Goal: Task Accomplishment & Management: Use online tool/utility

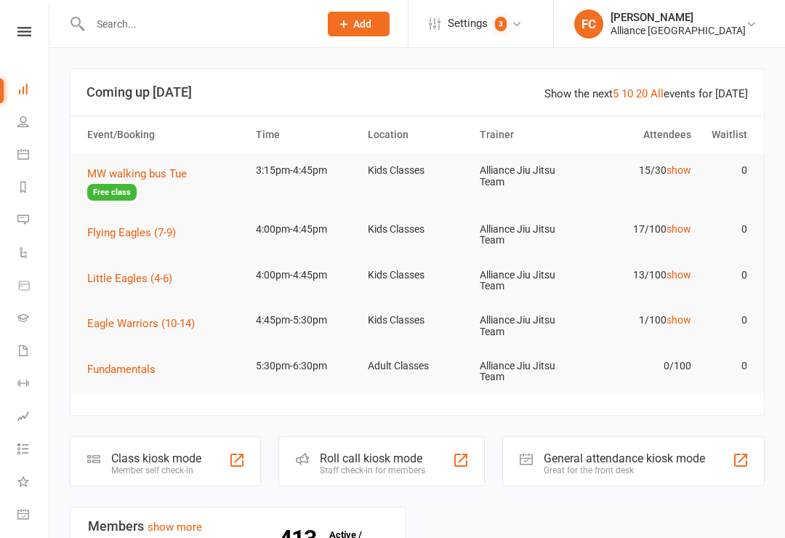
click at [411, 459] on div "Roll call kiosk mode" at bounding box center [372, 458] width 105 height 14
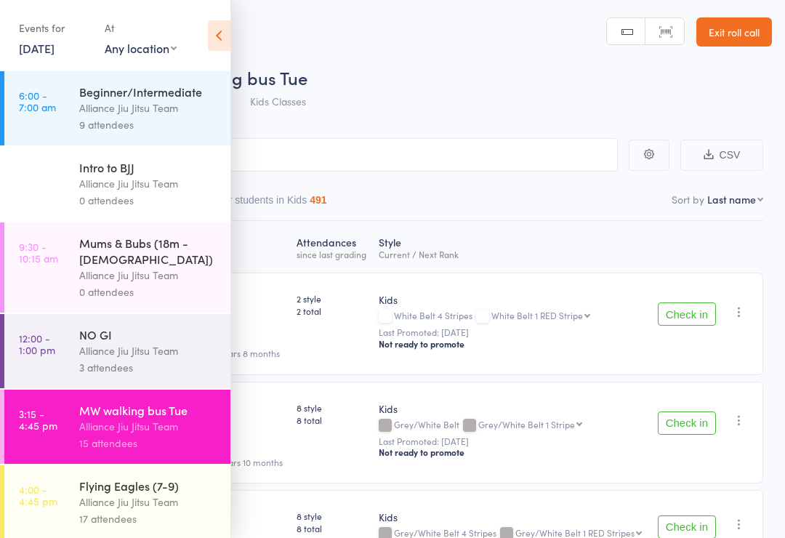
click at [218, 41] on icon at bounding box center [219, 35] width 23 height 31
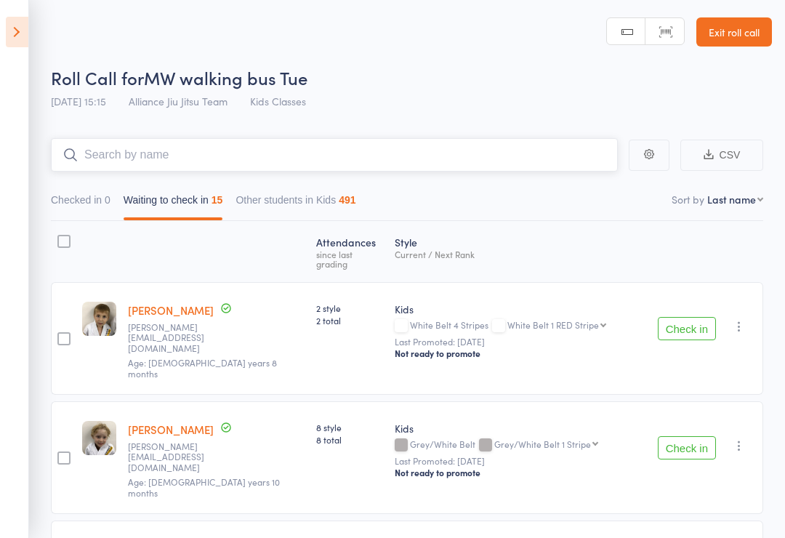
click at [86, 159] on input "search" at bounding box center [334, 154] width 567 height 33
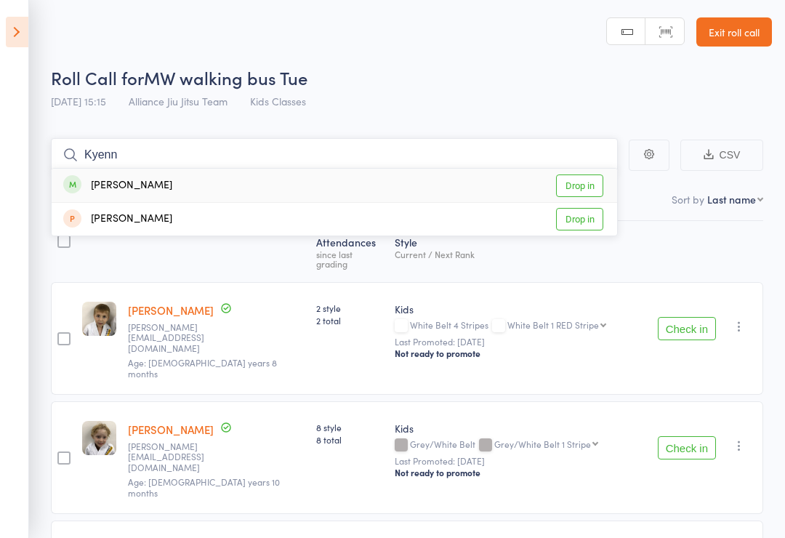
type input "Kyenn"
click at [582, 182] on link "Drop in" at bounding box center [579, 185] width 47 height 23
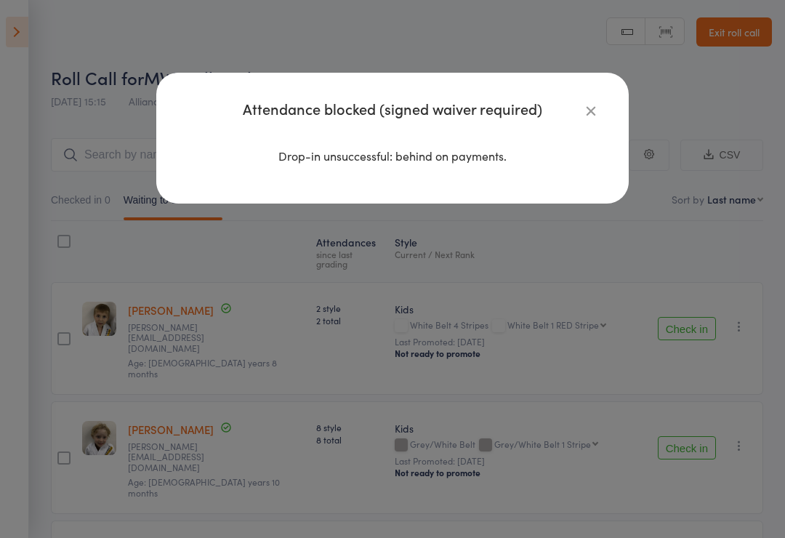
click at [588, 110] on icon "button" at bounding box center [591, 110] width 16 height 16
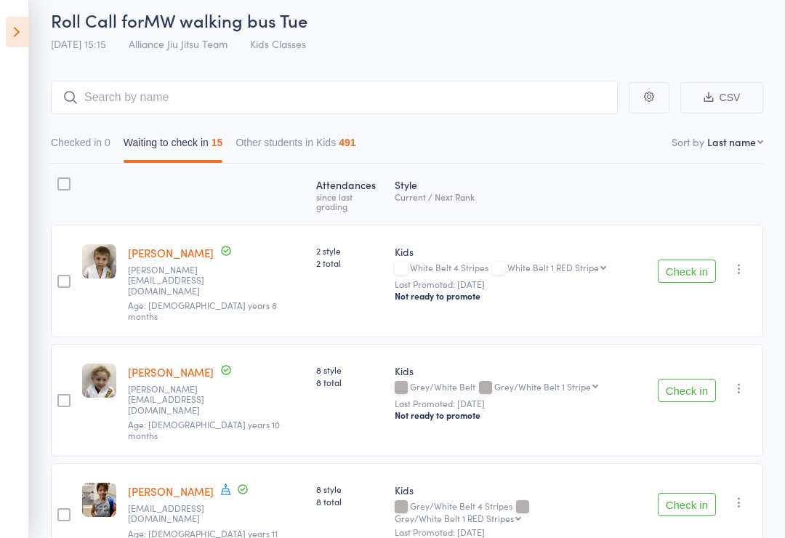
scroll to position [56, 0]
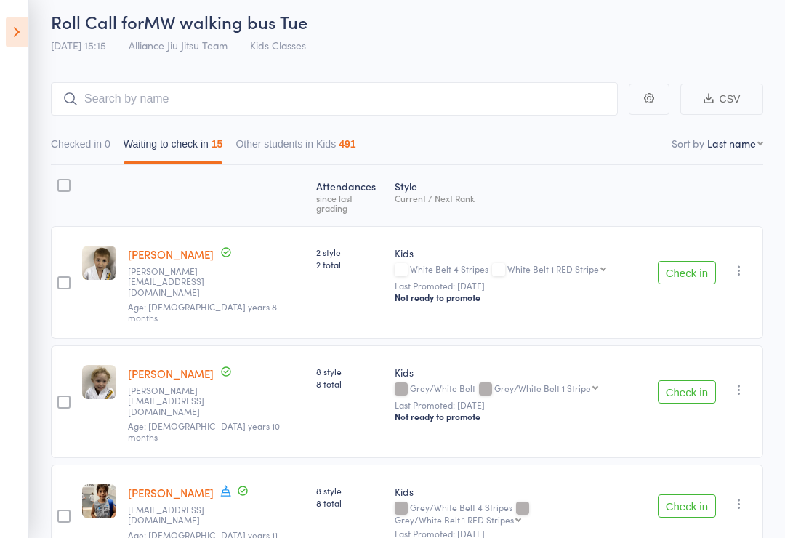
click at [19, 41] on icon at bounding box center [17, 32] width 23 height 31
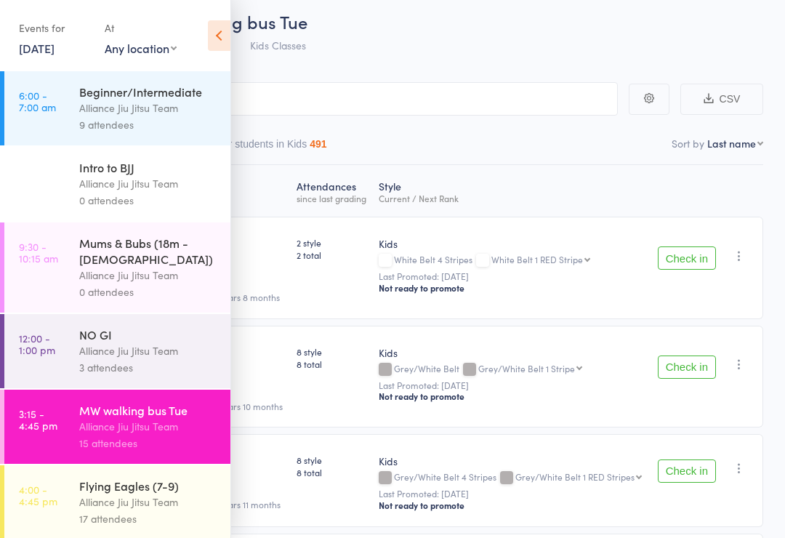
click at [63, 424] on link "3:15 - 4:45 pm MW walking bus Tue Alliance Jiu Jitsu Team 15 attendees" at bounding box center [117, 427] width 226 height 74
click at [213, 37] on icon at bounding box center [219, 35] width 23 height 31
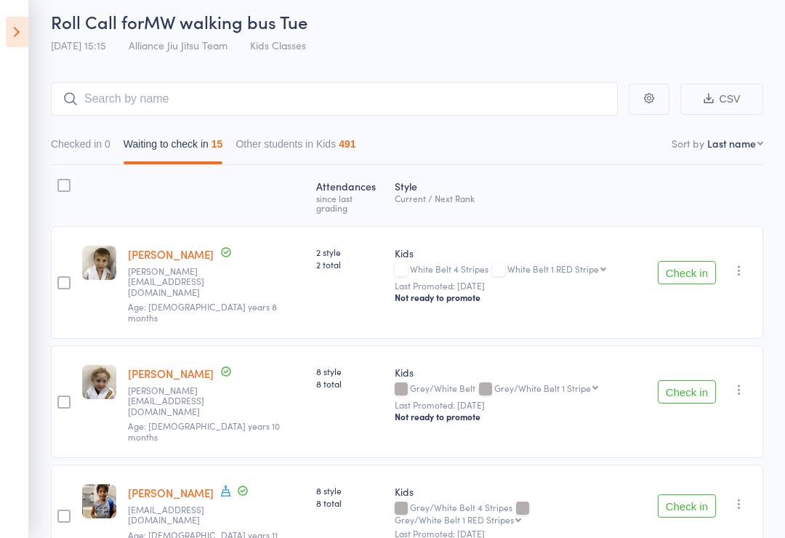
click at [21, 35] on icon at bounding box center [17, 32] width 23 height 31
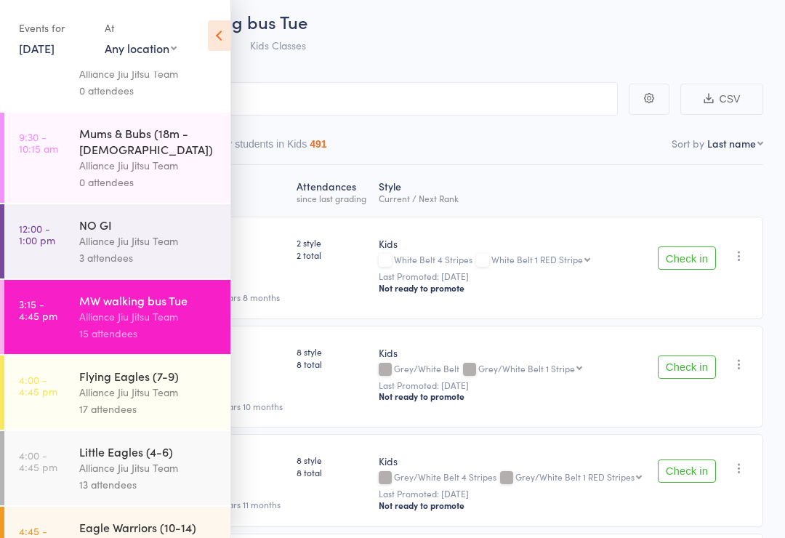
scroll to position [129, 0]
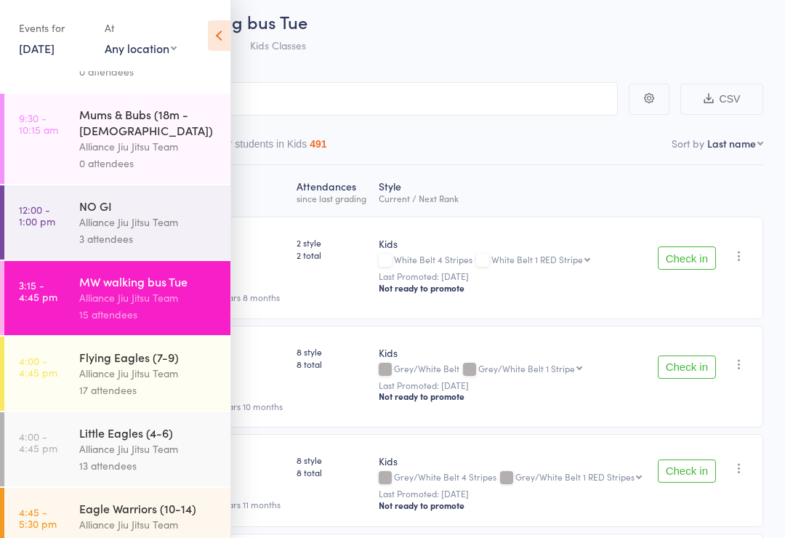
click at [66, 446] on link "4:00 - 4:45 pm Little Eagles (4-6) Alliance Jiu Jitsu Team 13 attendees" at bounding box center [117, 449] width 226 height 74
click at [98, 432] on div "Little Eagles (4-6)" at bounding box center [148, 432] width 139 height 16
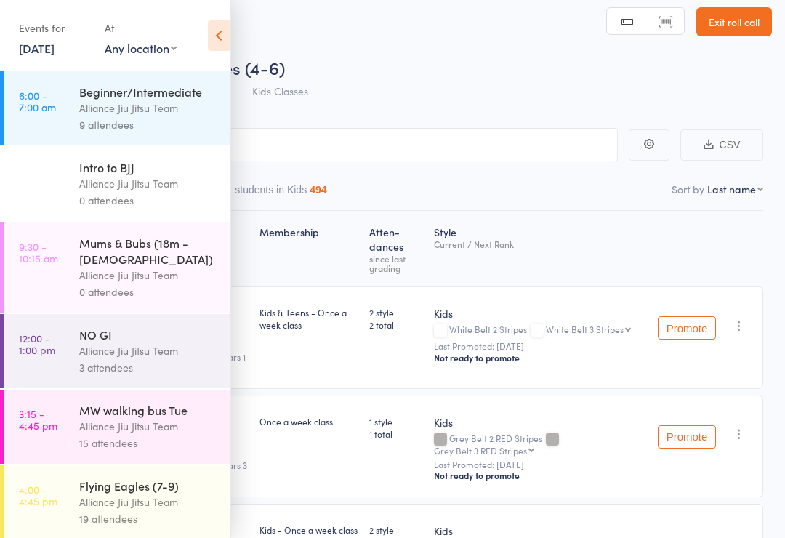
click at [225, 39] on icon at bounding box center [219, 35] width 23 height 31
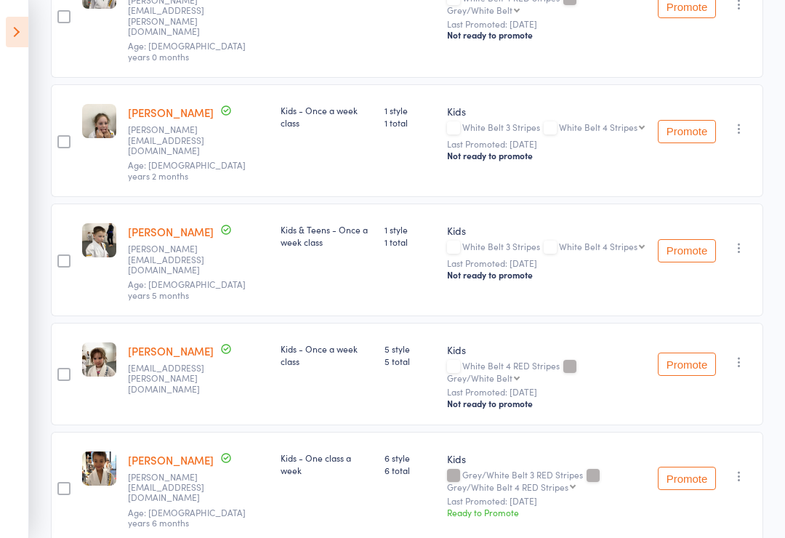
scroll to position [1153, 0]
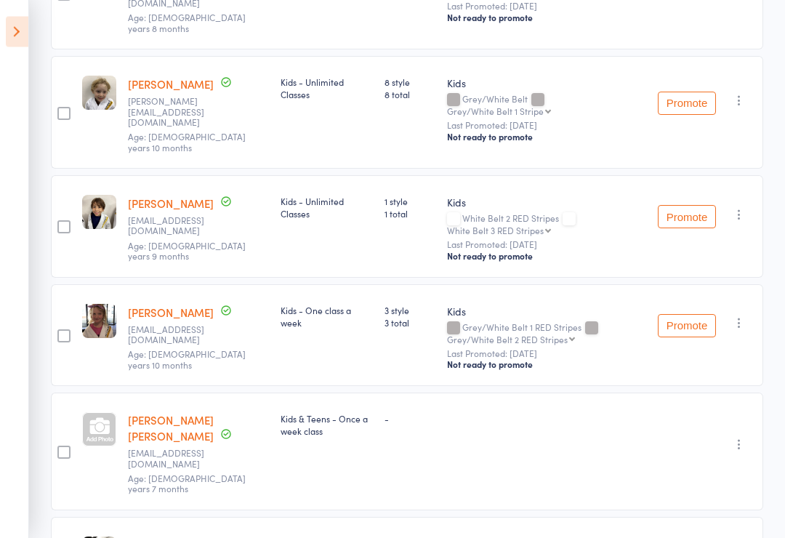
click at [744, 316] on icon "button" at bounding box center [739, 323] width 15 height 15
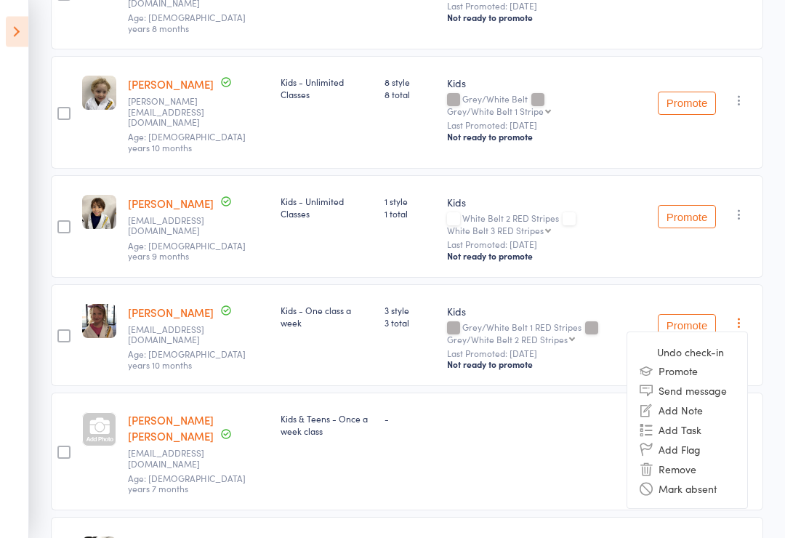
scroll to position [577, 0]
click at [681, 459] on li "Remove" at bounding box center [687, 469] width 120 height 20
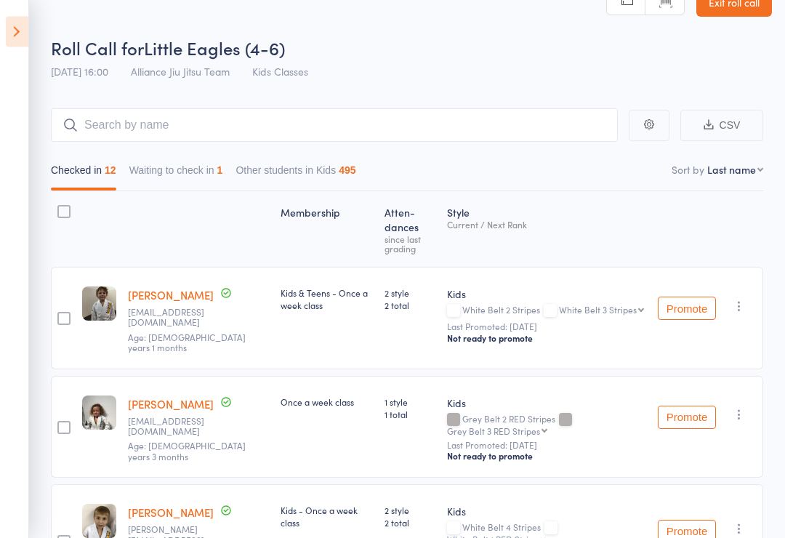
scroll to position [0, 0]
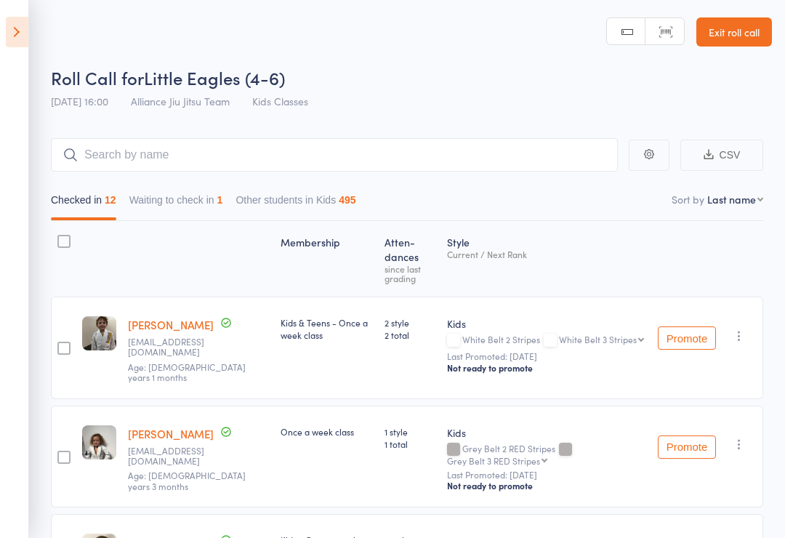
click at [13, 47] on icon at bounding box center [17, 32] width 23 height 31
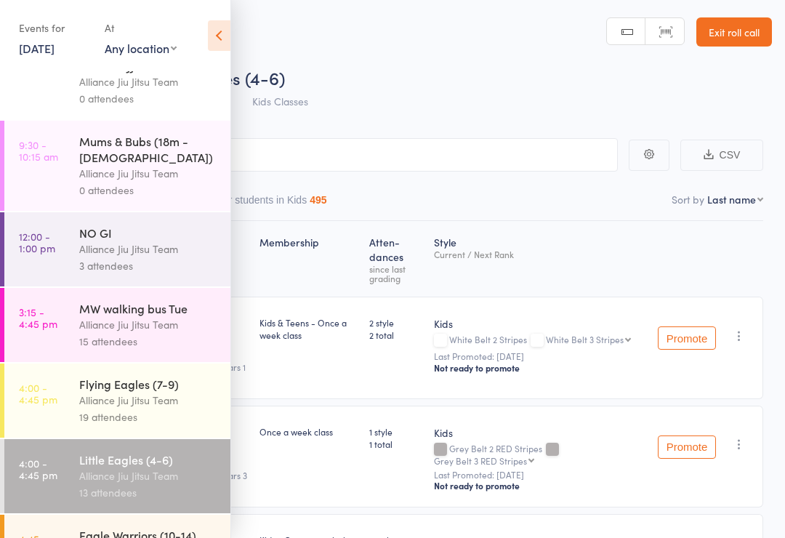
scroll to position [102, 0]
click at [61, 396] on link "4:00 - 4:45 pm Flying Eagles (7-9) Alliance Jiu Jitsu Team 19 attendees" at bounding box center [117, 400] width 226 height 74
click at [218, 28] on icon at bounding box center [219, 35] width 23 height 31
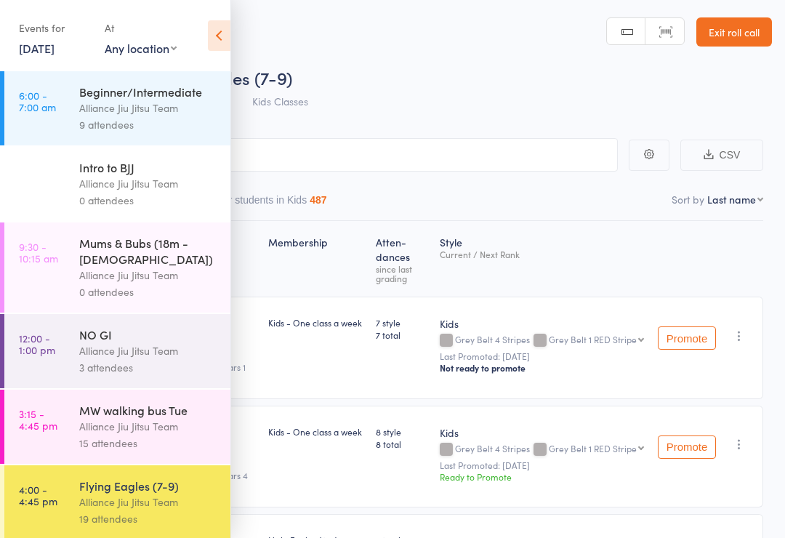
click at [218, 36] on icon at bounding box center [219, 35] width 23 height 31
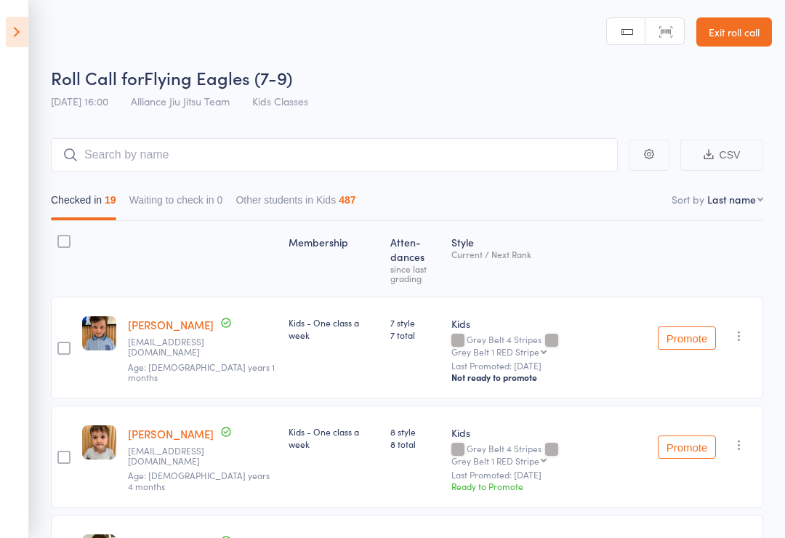
click at [222, 42] on header "Roll Call for Flying Eagles (7-9) 16 Sep 16:00 Alliance Jiu Jitsu Team Kids Cla…" at bounding box center [392, 58] width 785 height 116
click at [251, 145] on input "search" at bounding box center [334, 154] width 567 height 33
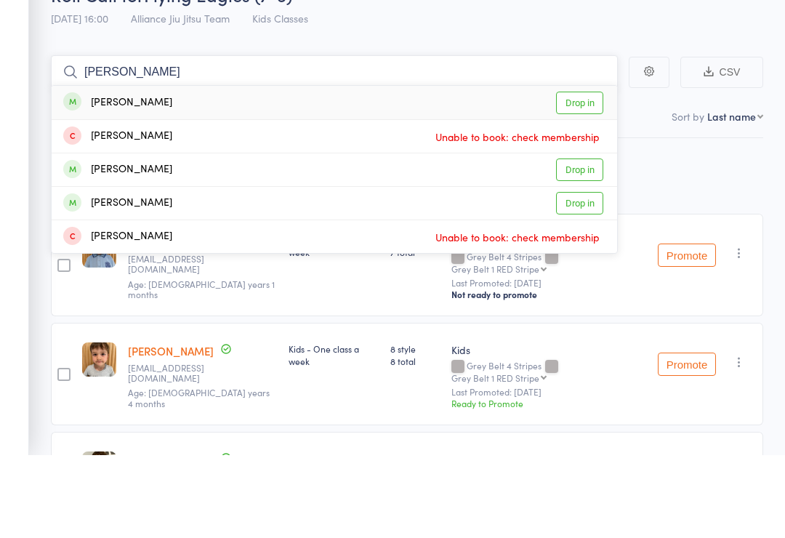
type input "Zoe"
click at [583, 241] on link "Drop in" at bounding box center [579, 252] width 47 height 23
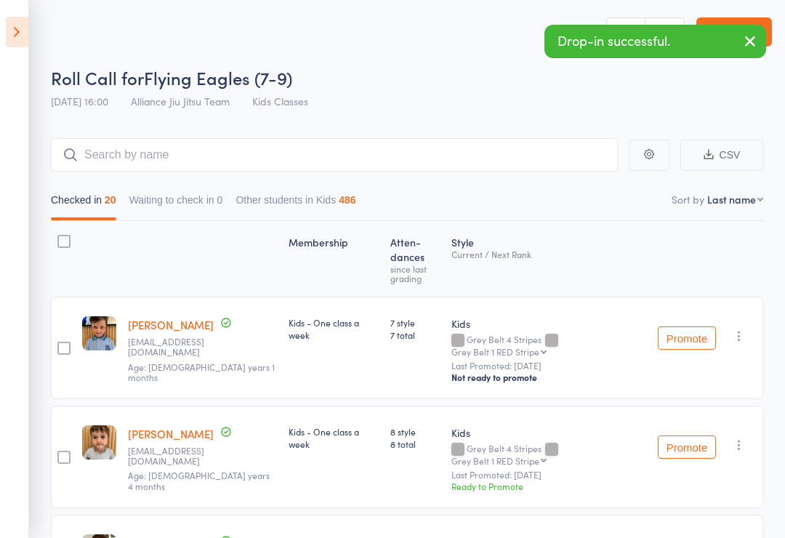
click at [11, 37] on icon at bounding box center [17, 32] width 23 height 31
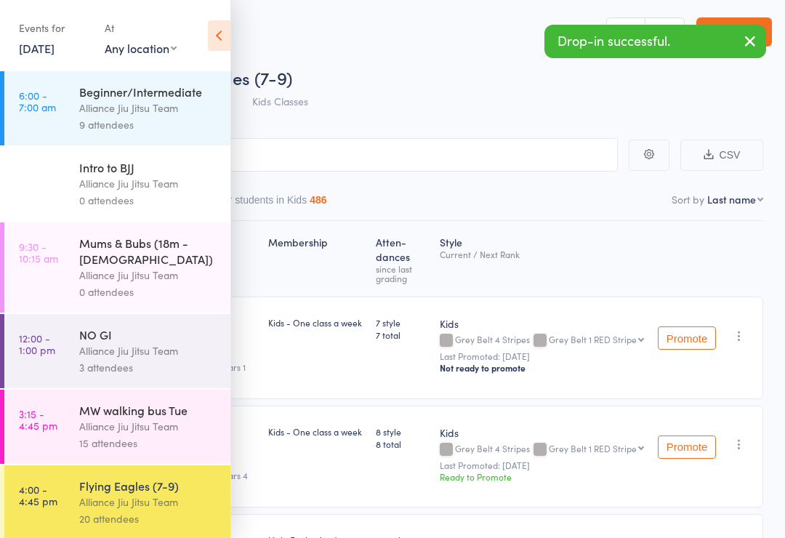
click at [222, 28] on icon at bounding box center [219, 35] width 23 height 31
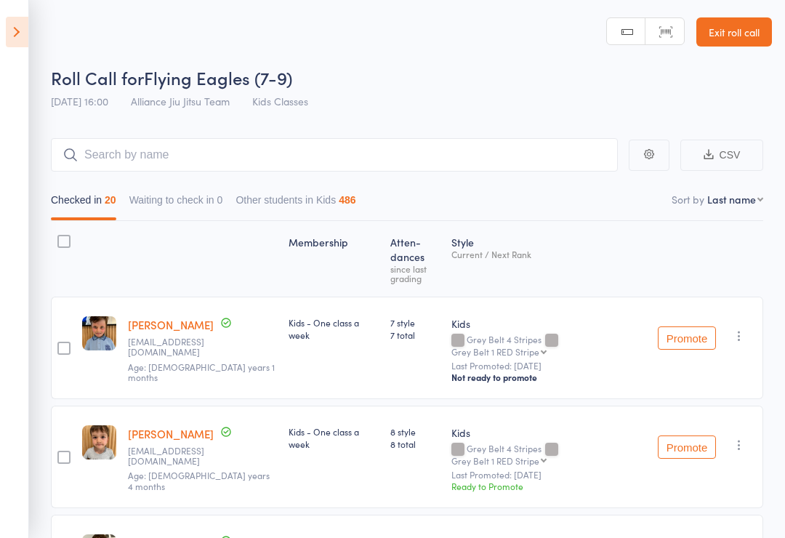
click at [27, 40] on icon at bounding box center [17, 32] width 23 height 31
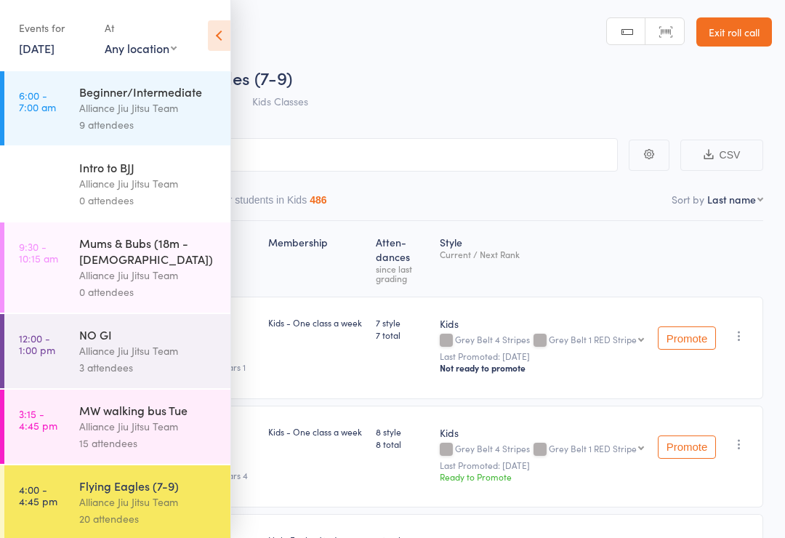
click at [58, 411] on link "3:15 - 4:45 pm MW walking bus Tue Alliance Jiu Jitsu Team 15 attendees" at bounding box center [117, 427] width 226 height 74
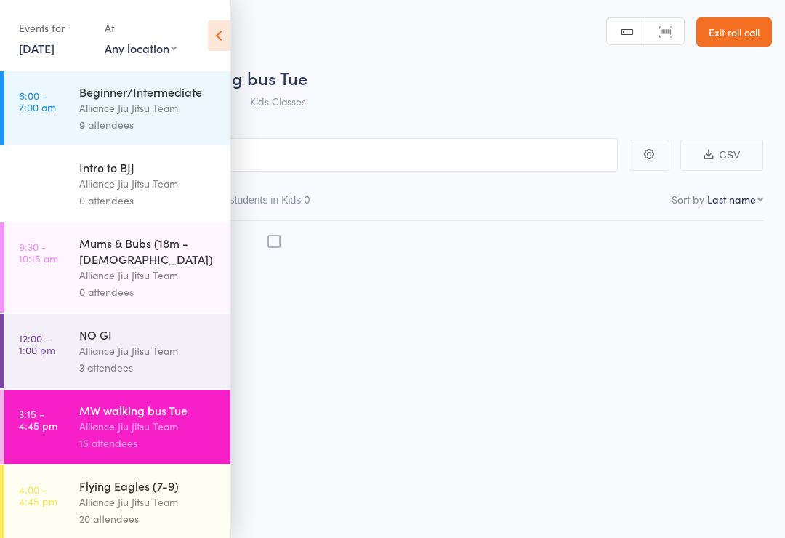
click at [100, 418] on div "Alliance Jiu Jitsu Team" at bounding box center [148, 426] width 139 height 17
click at [228, 32] on icon at bounding box center [219, 35] width 23 height 31
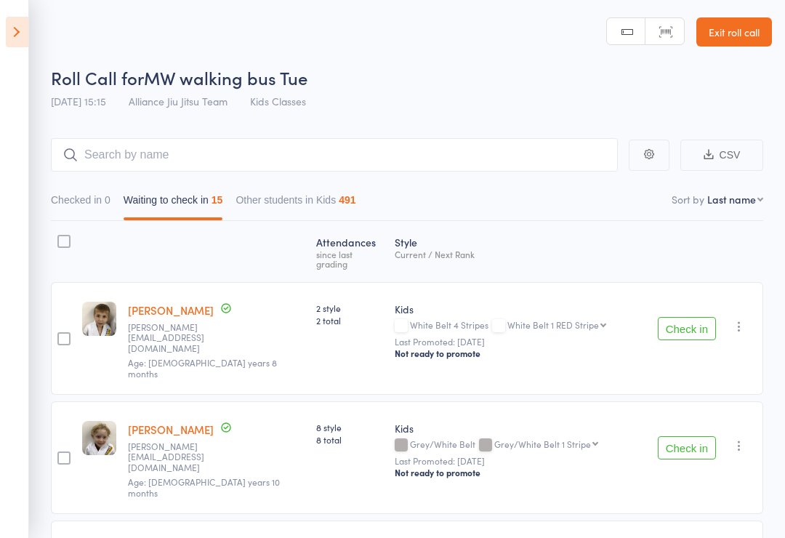
click at [72, 207] on button "Checked in 0" at bounding box center [81, 203] width 60 height 33
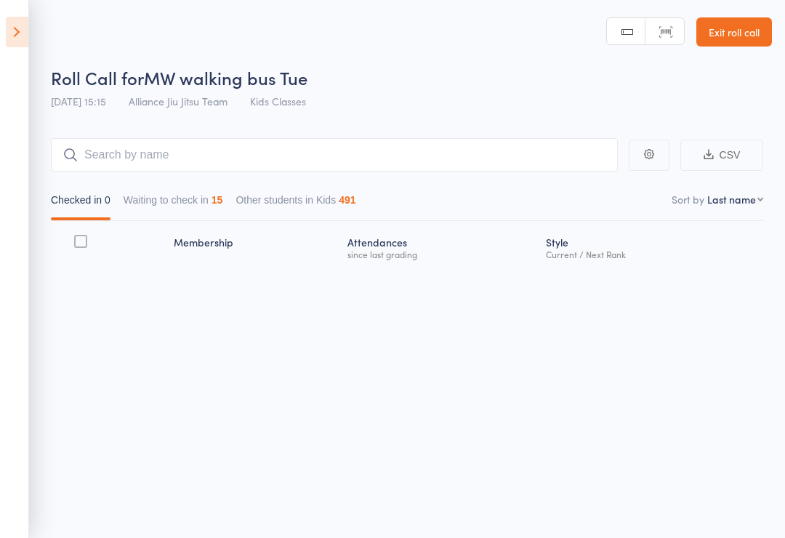
click at [11, 36] on icon at bounding box center [17, 32] width 23 height 31
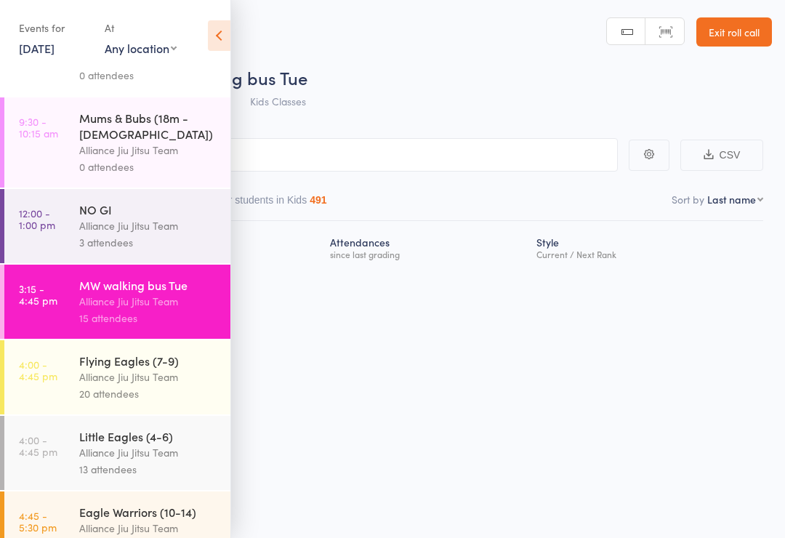
scroll to position [131, 0]
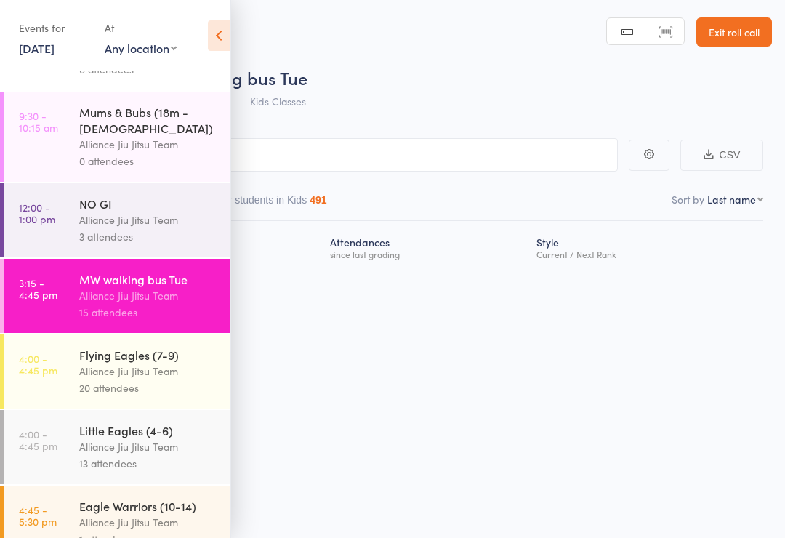
click at [79, 441] on link "4:00 - 4:45 pm Little Eagles (4-6) Alliance Jiu Jitsu Team 13 attendees" at bounding box center [117, 447] width 226 height 74
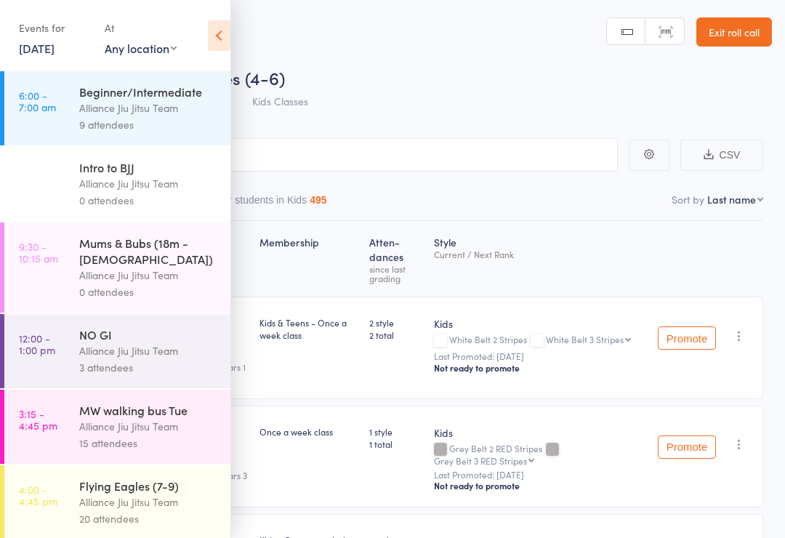
click at [220, 39] on icon at bounding box center [219, 35] width 23 height 31
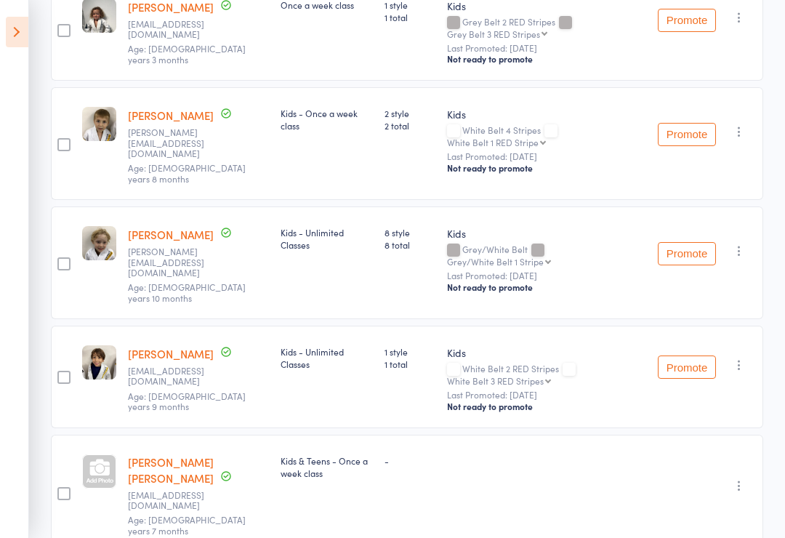
scroll to position [428, 0]
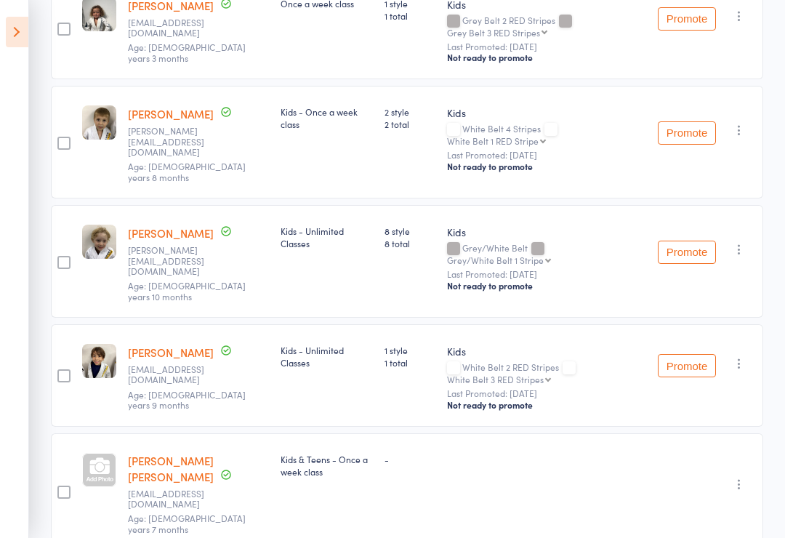
click at [148, 453] on link "[PERSON_NAME] [PERSON_NAME]" at bounding box center [171, 468] width 86 height 31
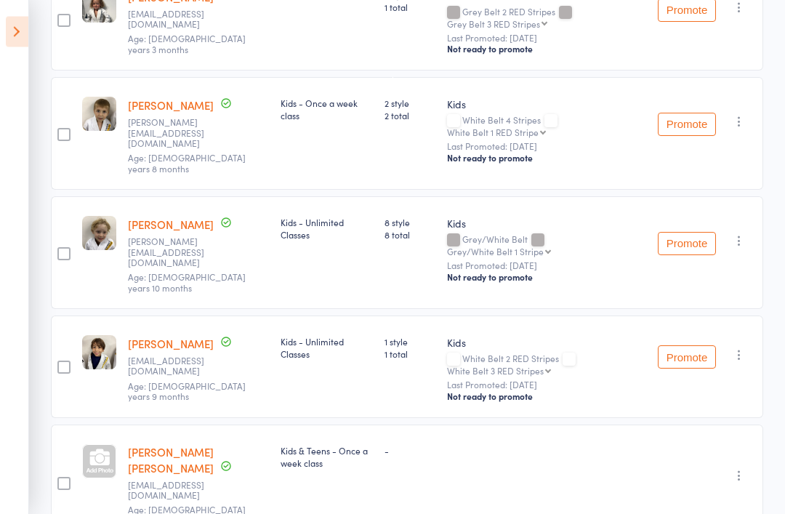
scroll to position [438, 0]
click at [99, 443] on div at bounding box center [99, 460] width 34 height 34
click at [618, 443] on div "-" at bounding box center [546, 483] width 211 height 118
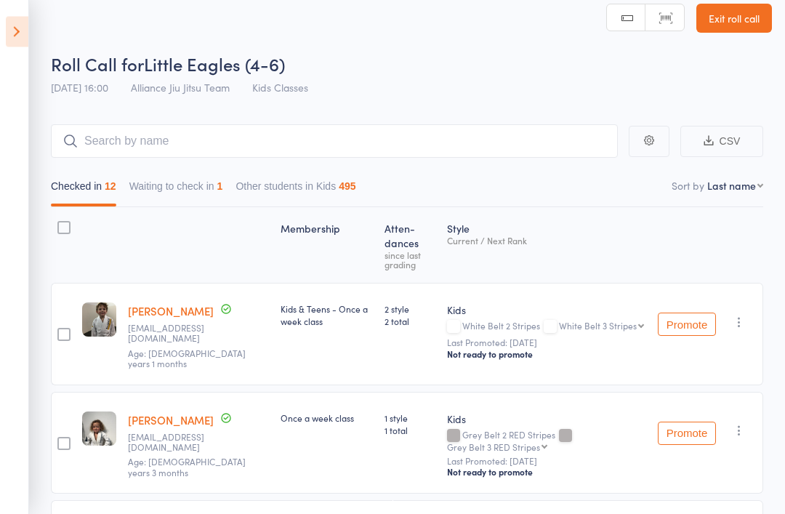
scroll to position [0, 0]
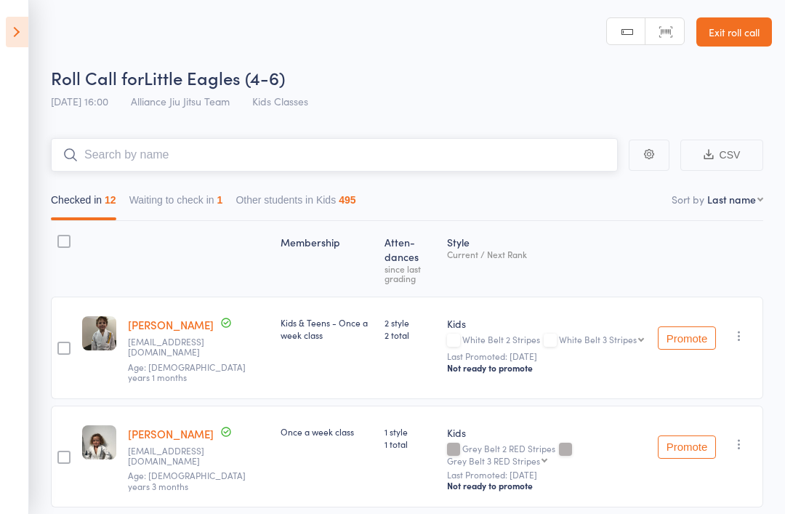
click at [459, 170] on input "search" at bounding box center [334, 154] width 567 height 33
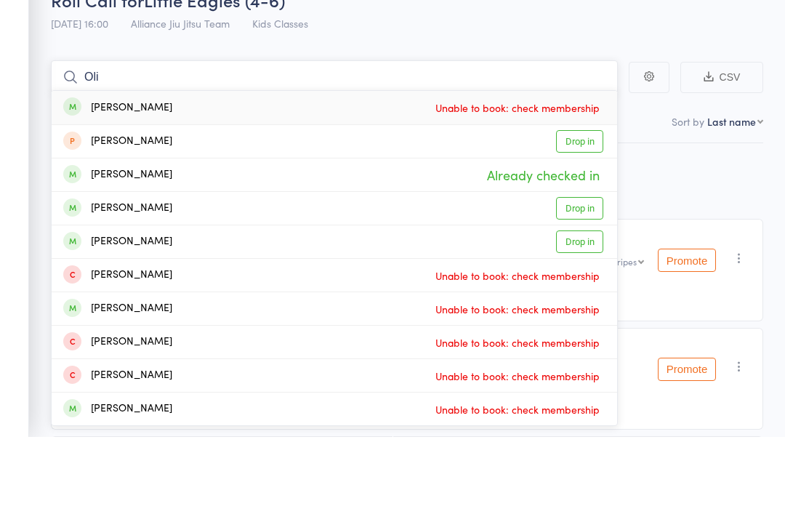
type input "Oli"
click at [469, 65] on div "Roll Call for Little Eagles (4-6) 16 Sep 16:00 Alliance Jiu Jitsu Team Kids Cla…" at bounding box center [411, 90] width 721 height 51
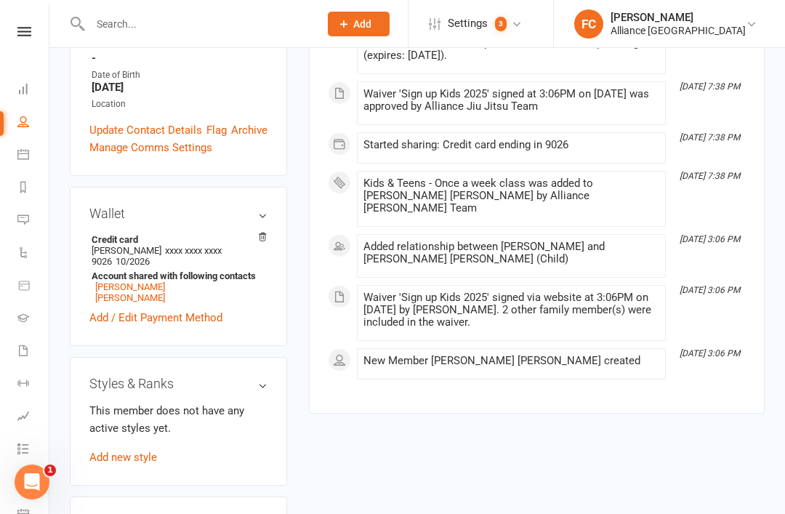
click at [113, 451] on link "Add new style" at bounding box center [123, 457] width 68 height 13
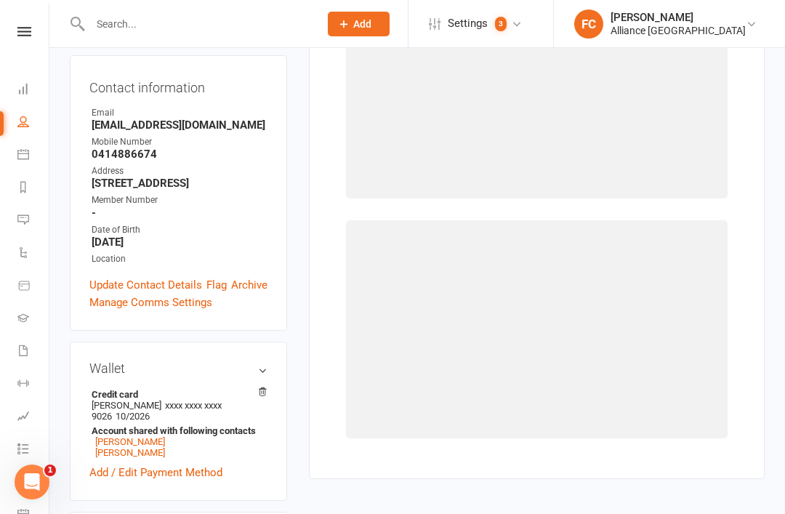
scroll to position [124, 0]
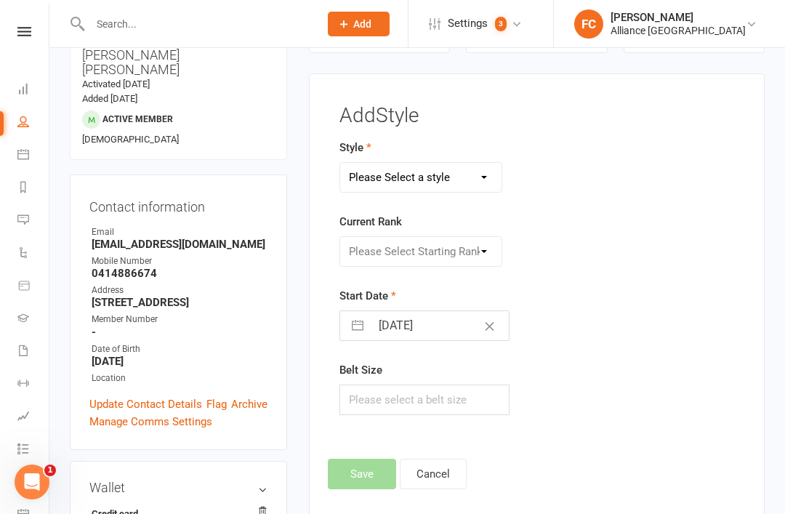
click at [487, 169] on select "Please Select a style Adults Kids" at bounding box center [421, 177] width 162 height 29
select select "1923"
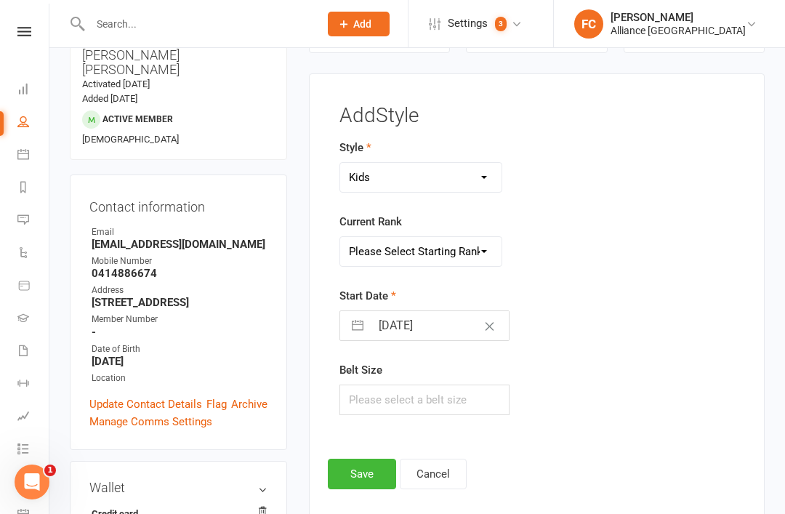
click at [492, 254] on select "Please Select Starting Rank White Belt White Belt 1 Stripe White Belt 2 Stripes…" at bounding box center [421, 251] width 162 height 29
select select "18769"
click at [365, 466] on button "Save" at bounding box center [362, 474] width 68 height 31
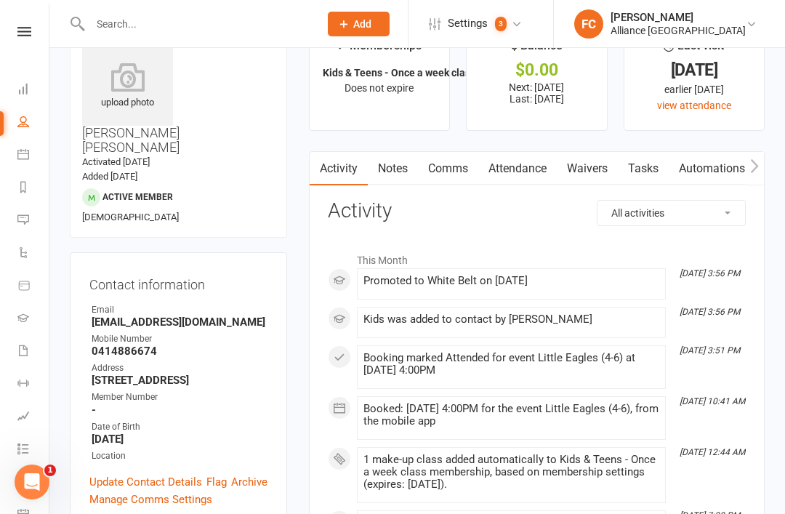
scroll to position [0, 0]
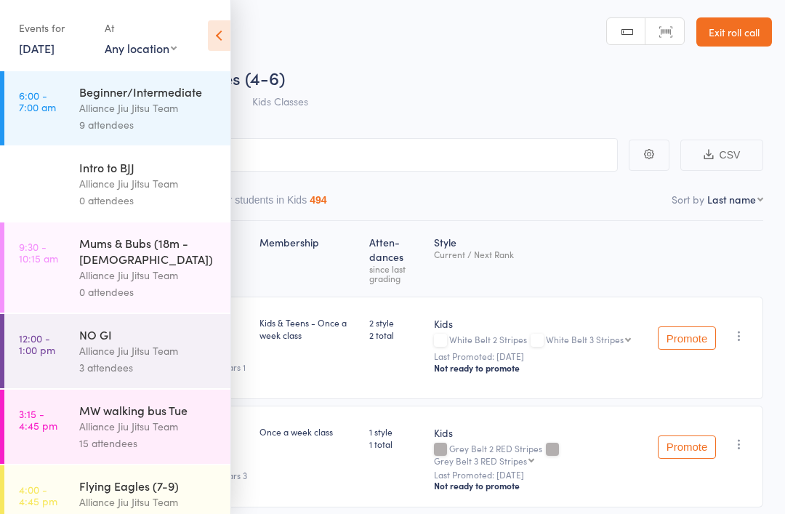
click at [228, 33] on icon at bounding box center [219, 35] width 23 height 31
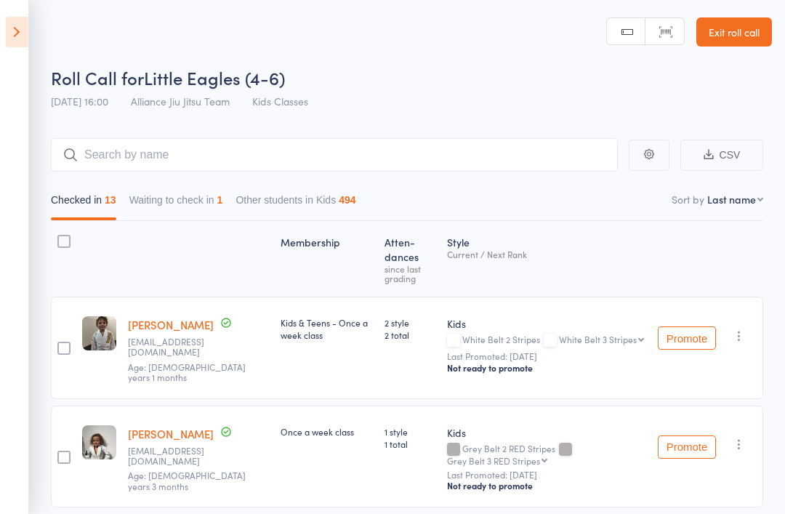
click at [433, 76] on div "Roll Call for Little Eagles (4-6)" at bounding box center [411, 77] width 721 height 24
click at [760, 206] on select "First name Last name Birthday today? Behind on payments? Check in time Next pay…" at bounding box center [735, 199] width 56 height 15
select select "9"
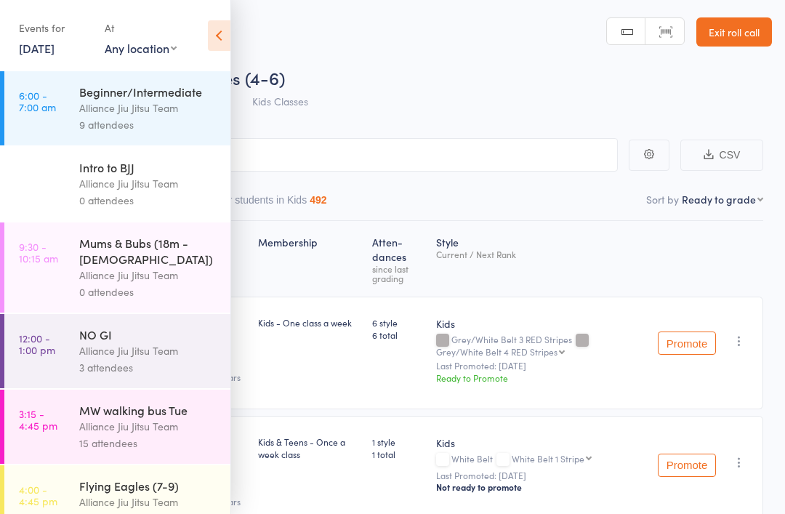
click at [224, 30] on icon at bounding box center [219, 35] width 23 height 31
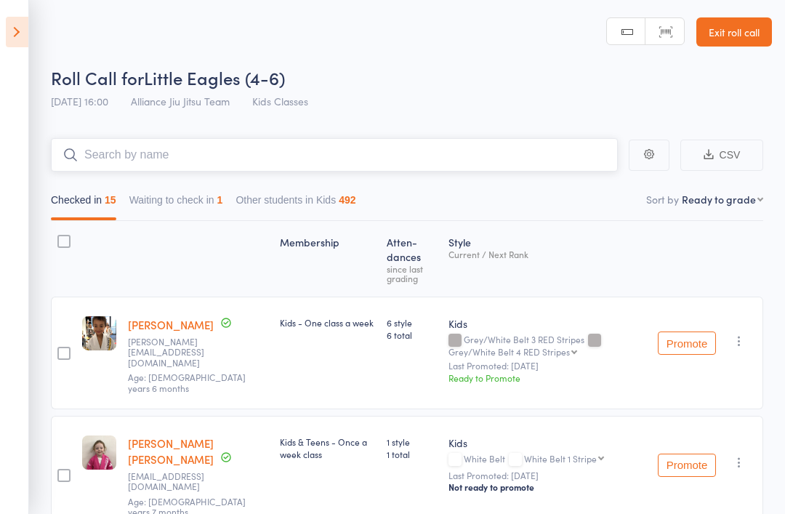
click at [126, 148] on input "search" at bounding box center [334, 154] width 567 height 33
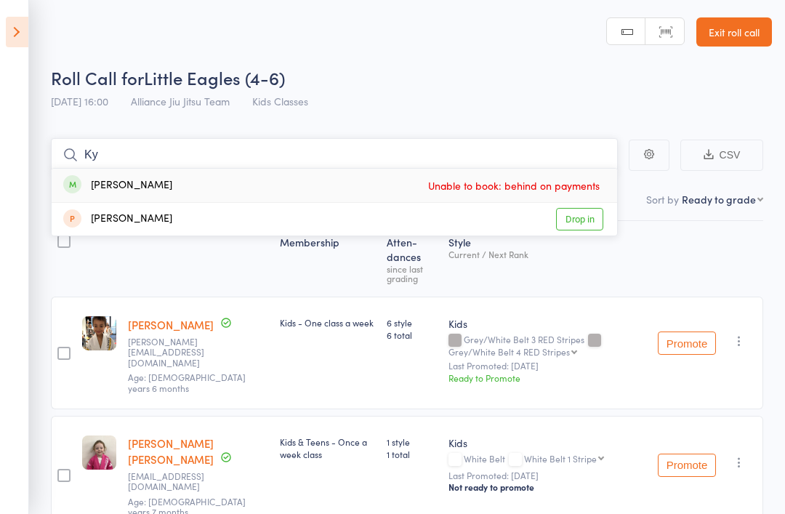
type input "K"
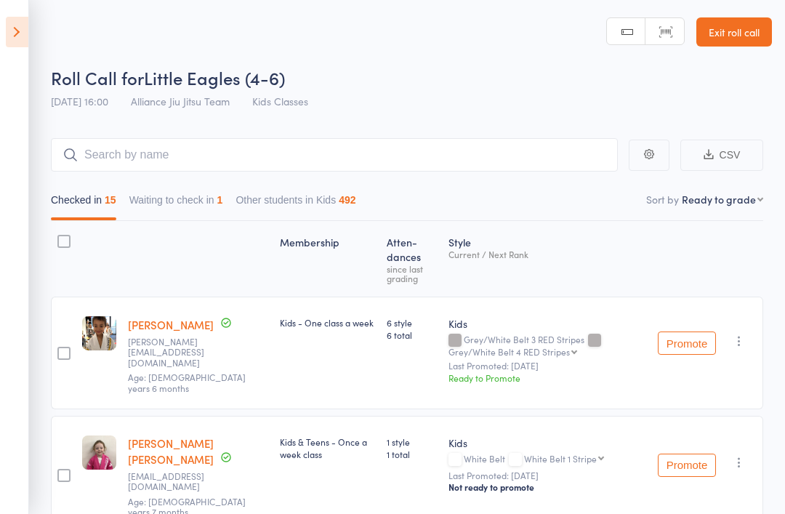
click at [108, 31] on header "Roll Call for Little Eagles (4-6) 16 Sep 16:00 Alliance Jiu Jitsu Team Kids Cla…" at bounding box center [392, 58] width 785 height 116
click at [23, 31] on icon at bounding box center [17, 32] width 23 height 31
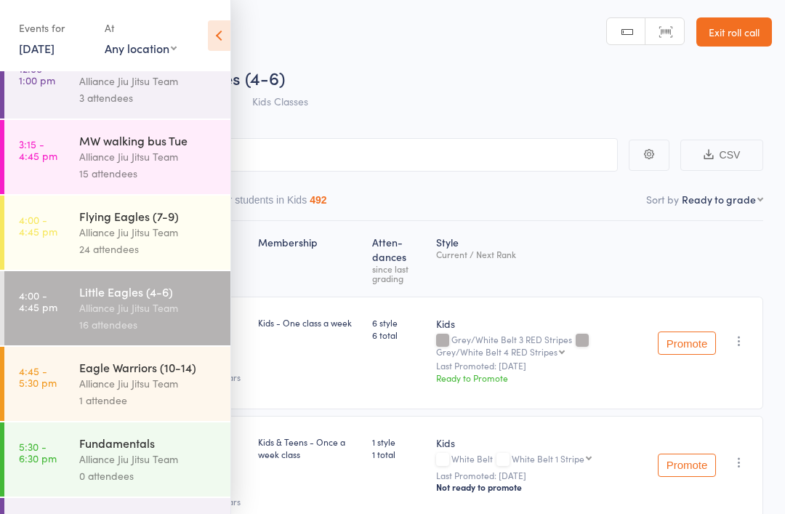
scroll to position [269, 0]
click at [179, 166] on div "15 attendees" at bounding box center [148, 174] width 139 height 17
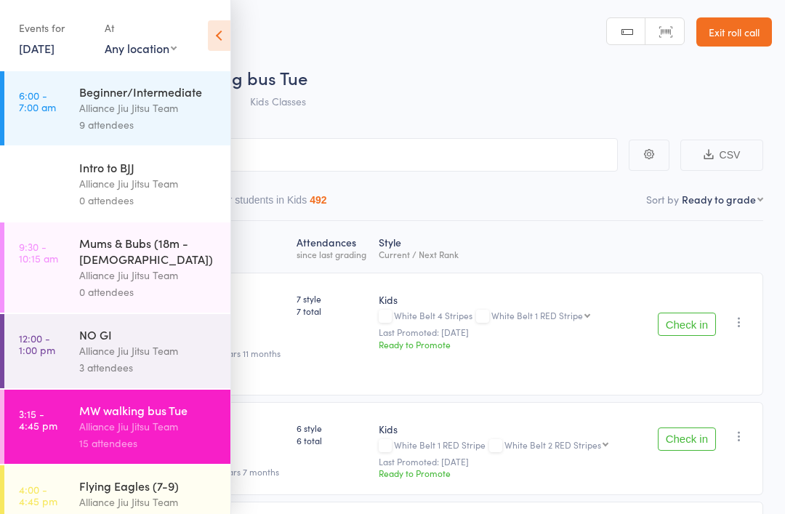
click at [213, 21] on icon at bounding box center [219, 35] width 23 height 31
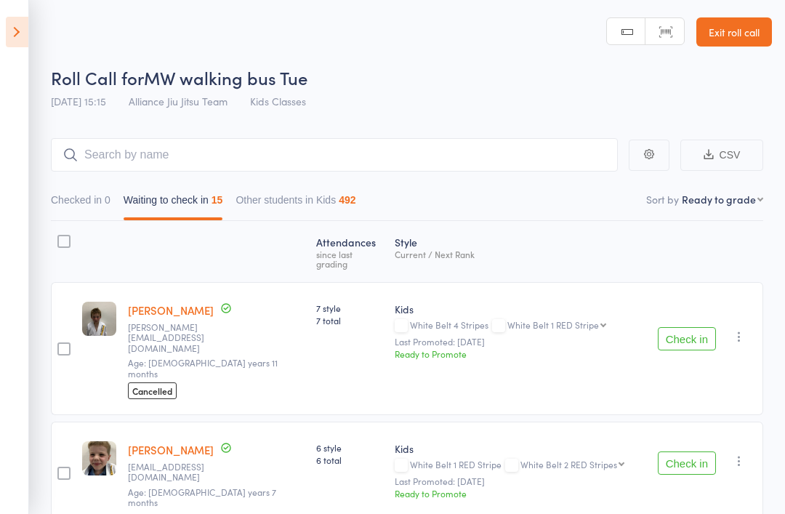
click at [25, 36] on icon at bounding box center [17, 32] width 23 height 31
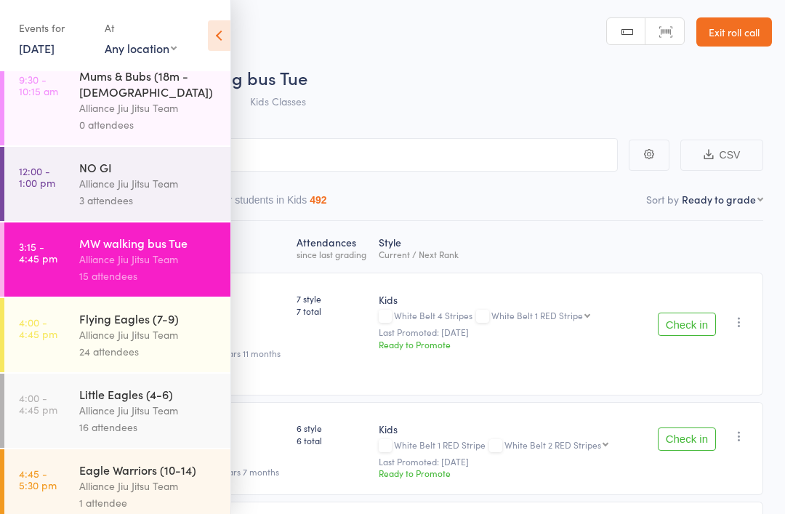
scroll to position [172, 0]
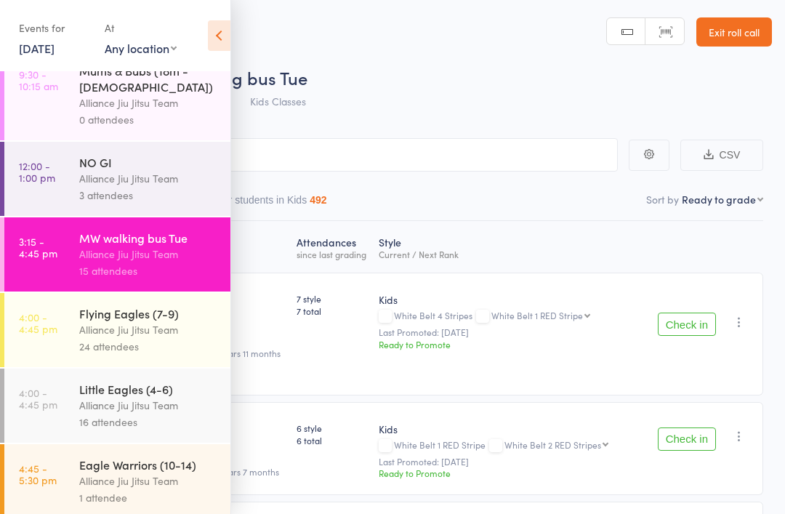
click at [65, 395] on link "4:00 - 4:45 pm Little Eagles (4-6) Alliance Jiu Jitsu Team 16 attendees" at bounding box center [117, 406] width 226 height 74
click at [85, 401] on div "Alliance Jiu Jitsu Team" at bounding box center [148, 405] width 139 height 17
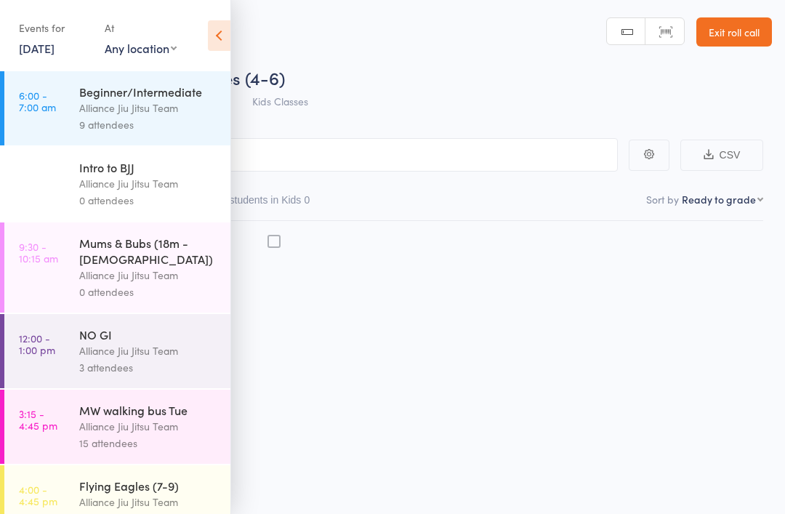
click at [201, 25] on div "Events for 16 Sep, 2025 16 Sep, 2025 September 2025 Sun Mon Tue Wed Thu Fri Sat…" at bounding box center [115, 36] width 230 height 73
click at [230, 42] on icon at bounding box center [219, 35] width 23 height 31
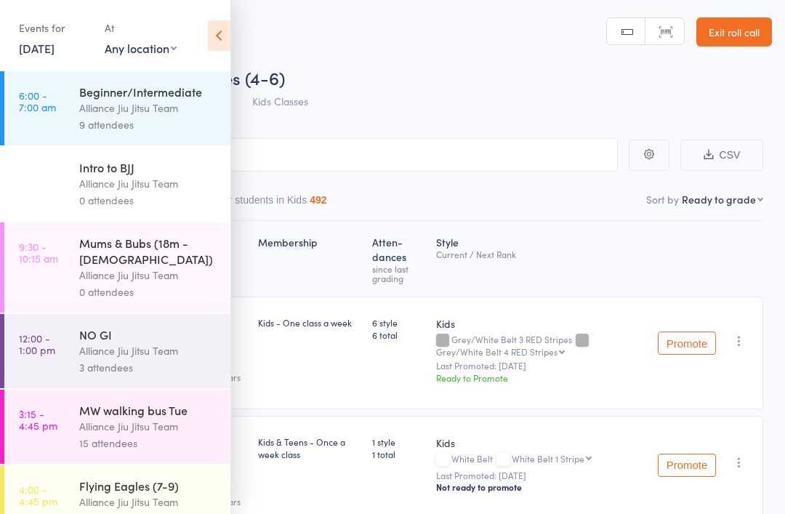
click at [209, 36] on icon at bounding box center [219, 35] width 23 height 31
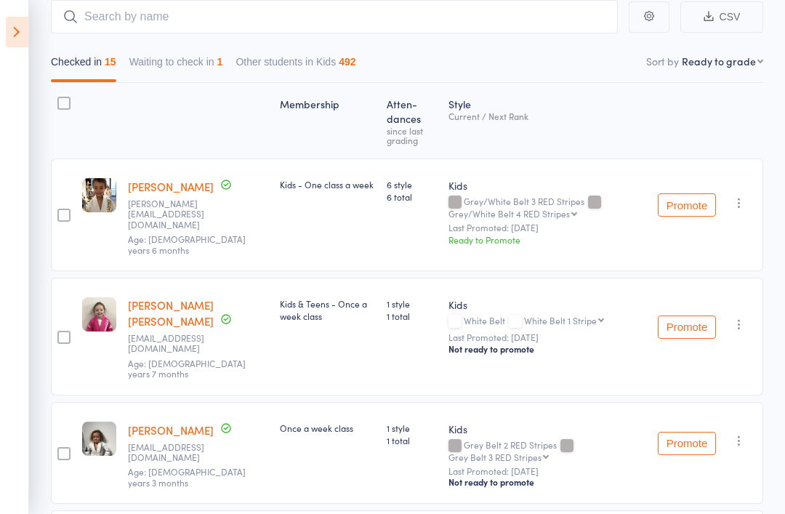
scroll to position [116, 0]
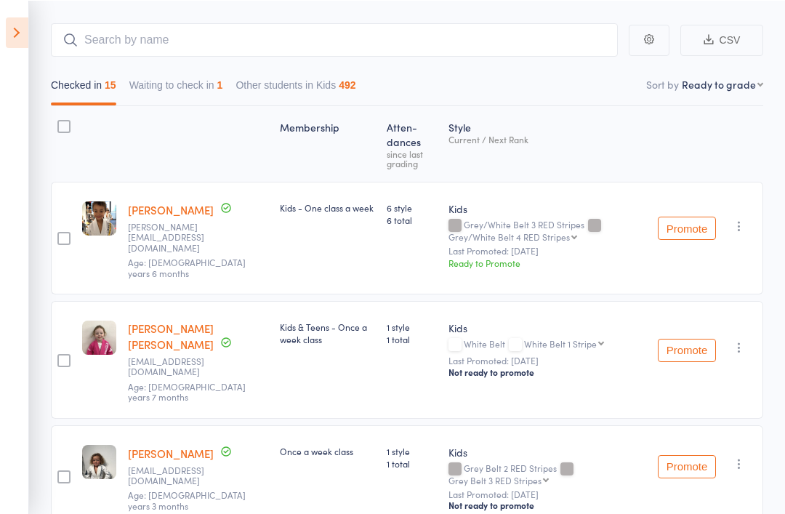
click at [695, 226] on button "Promote" at bounding box center [687, 227] width 58 height 23
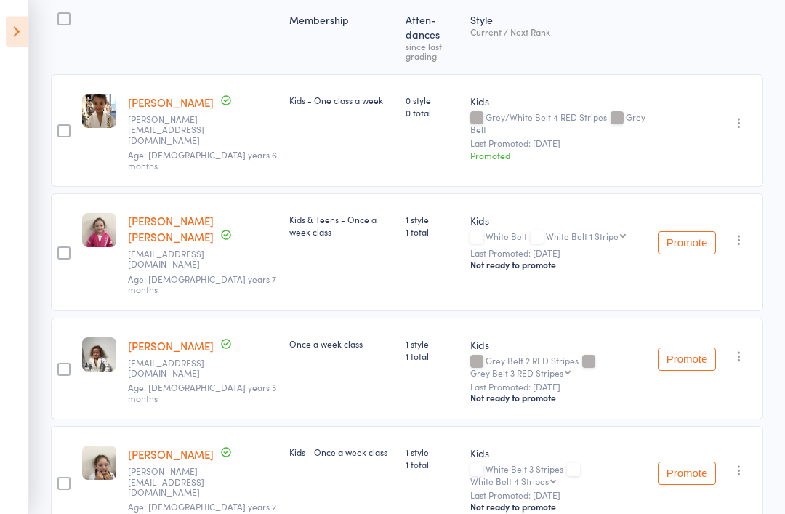
scroll to position [0, 0]
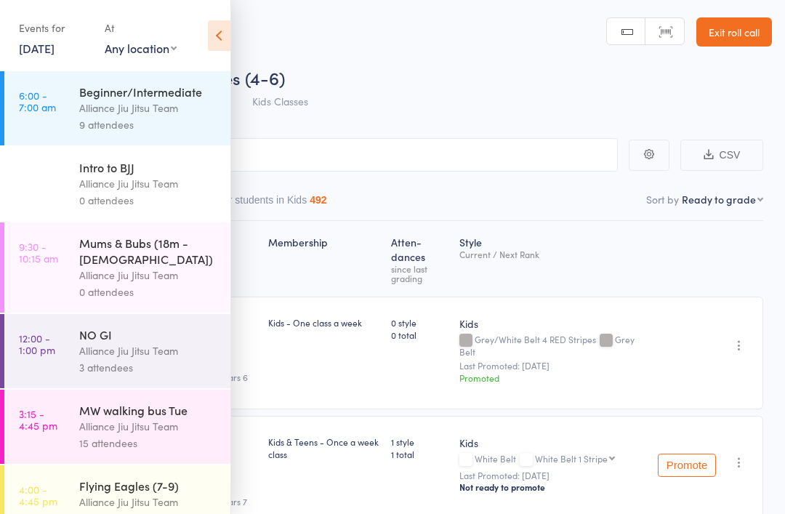
click at [225, 36] on icon at bounding box center [219, 35] width 23 height 31
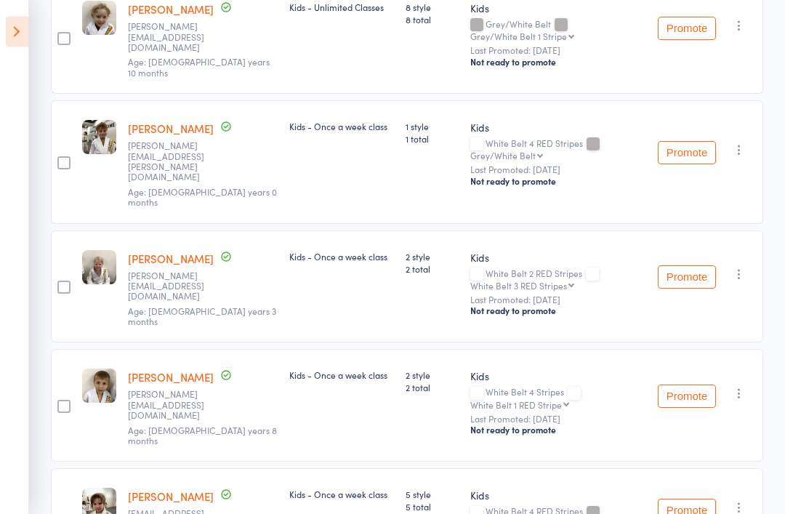
scroll to position [1123, 0]
click at [693, 499] on button "Promote" at bounding box center [687, 510] width 58 height 23
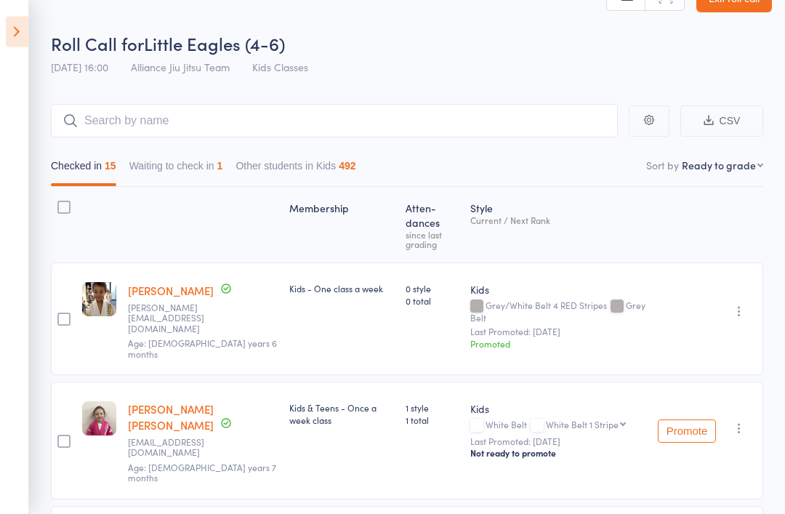
scroll to position [0, 0]
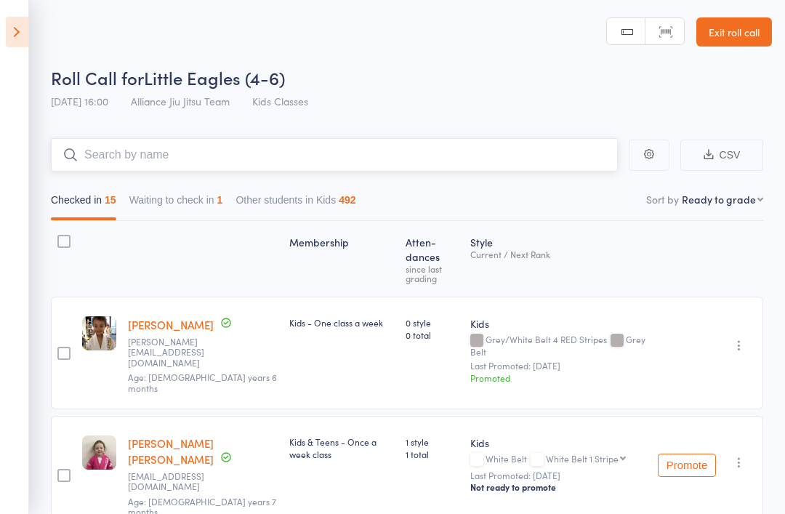
click at [313, 139] on input "search" at bounding box center [334, 154] width 567 height 33
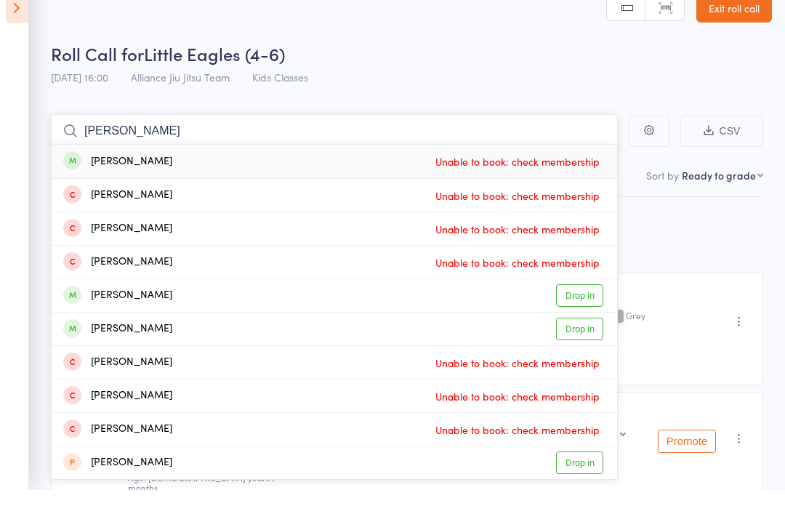
type input "J"
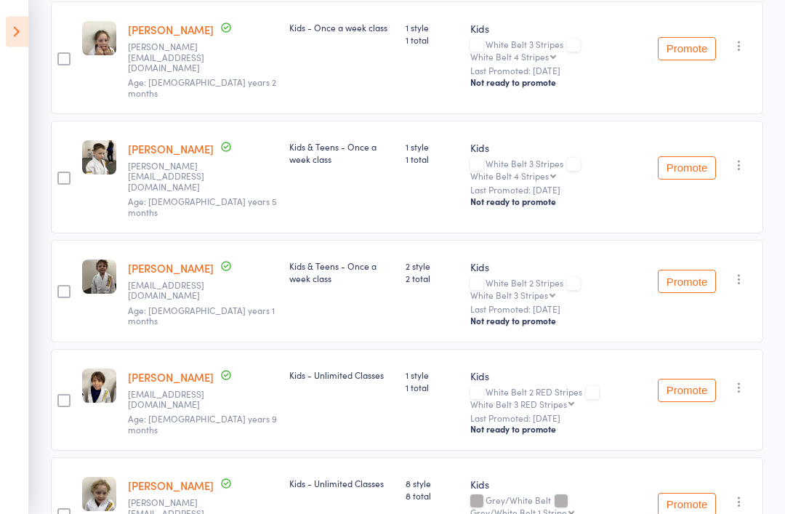
scroll to position [648, 0]
